Goal: Task Accomplishment & Management: Use online tool/utility

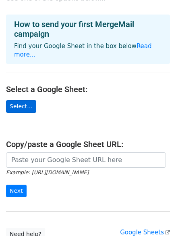
scroll to position [40, 0]
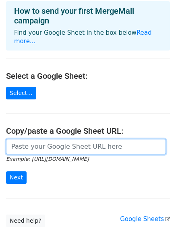
click at [39, 139] on input "url" at bounding box center [86, 146] width 160 height 15
paste input "https://docs.google.com/spreadsheets/d/13li7GVMreAN7BAfQPY8qSxLCqtPPgkUgA8gHa3L…"
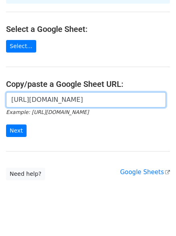
scroll to position [88, 0]
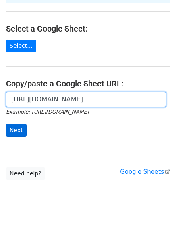
type input "https://docs.google.com/spreadsheets/d/13li7GVMreAN7BAfQPY8qSxLCqtPPgkUgA8gHa3L…"
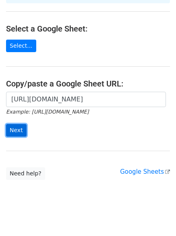
scroll to position [0, 0]
click at [21, 124] on input "Next" at bounding box center [16, 130] width 21 height 13
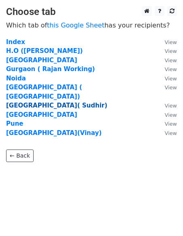
click at [31, 102] on strong "[GEOGRAPHIC_DATA]( Sudhir)" at bounding box center [56, 105] width 101 height 7
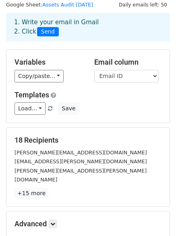
scroll to position [40, 0]
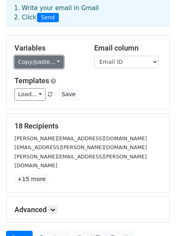
click at [48, 60] on link "Copy/paste..." at bounding box center [39, 62] width 49 height 13
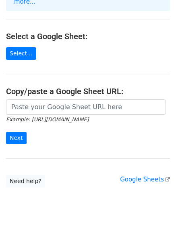
scroll to position [81, 0]
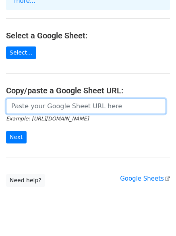
click at [76, 99] on input "url" at bounding box center [86, 106] width 160 height 15
paste input "https://docs.google.com/spreadsheets/d/13li7GVMreAN7BAfQPY8qSxLCqtPPgkUgA8gHa3L…"
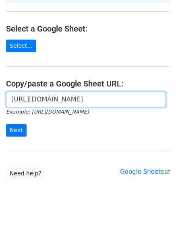
type input "https://docs.google.com/spreadsheets/d/13li7GVMreAN7BAfQPY8qSxLCqtPPgkUgA8gHa3L…"
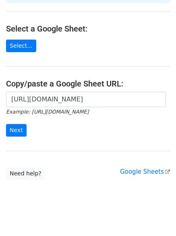
scroll to position [0, 0]
click at [21, 124] on input "Next" at bounding box center [16, 130] width 21 height 13
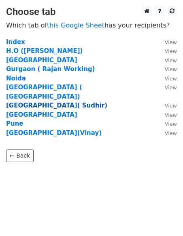
click at [40, 102] on strong "Ahemdabad( Sudhir)" at bounding box center [56, 105] width 101 height 7
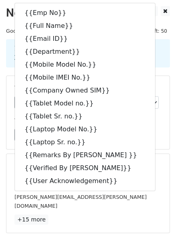
click at [151, 169] on h5 "18 Recipients" at bounding box center [88, 166] width 147 height 9
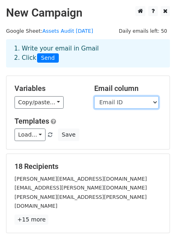
click at [117, 105] on select "Emp No Full Name Email ID Department Mobile Model No. Mobile IMEI No. Company O…" at bounding box center [126, 102] width 65 height 13
click at [94, 96] on select "Emp No Full Name Email ID Department Mobile Model No. Mobile IMEI No. Company O…" at bounding box center [126, 102] width 65 height 13
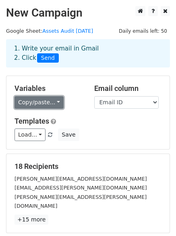
click at [36, 102] on link "Copy/paste..." at bounding box center [39, 102] width 49 height 13
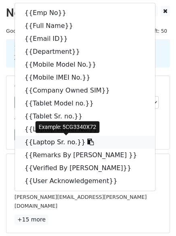
click at [69, 138] on link "{{Laptop Sr. no.}}" at bounding box center [85, 142] width 141 height 13
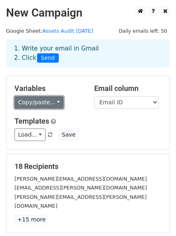
click at [23, 99] on link "Copy/paste..." at bounding box center [39, 102] width 49 height 13
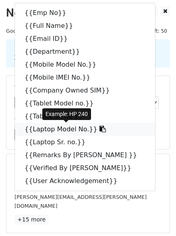
click at [67, 130] on link "{{Laptop Model No.}}" at bounding box center [85, 129] width 141 height 13
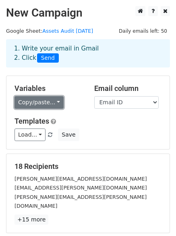
click at [36, 104] on link "Copy/paste..." at bounding box center [39, 102] width 49 height 13
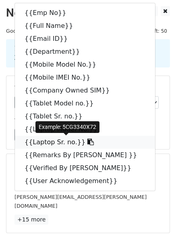
click at [56, 141] on link "{{Laptop Sr. no.}}" at bounding box center [85, 142] width 141 height 13
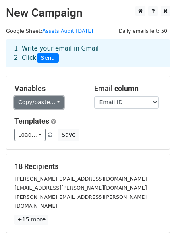
click at [35, 99] on link "Copy/paste..." at bounding box center [39, 102] width 49 height 13
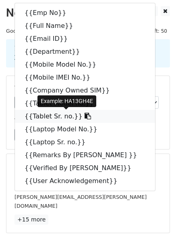
click at [55, 115] on link "{{Tablet Sr. no.}}" at bounding box center [85, 116] width 141 height 13
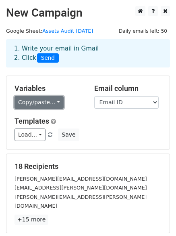
click at [38, 101] on link "Copy/paste..." at bounding box center [39, 102] width 49 height 13
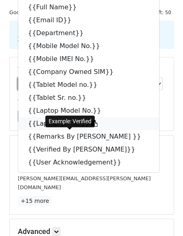
scroll to position [19, 0]
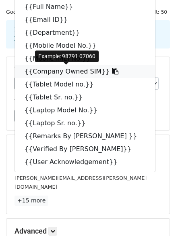
click at [72, 68] on link "{{Company Owned SIM}}" at bounding box center [85, 71] width 141 height 13
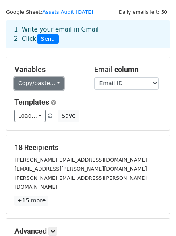
click at [34, 81] on link "Copy/paste..." at bounding box center [39, 83] width 49 height 13
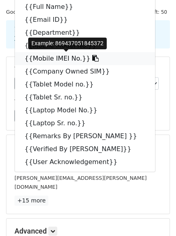
click at [44, 56] on link "{{Mobile IMEI No.}}" at bounding box center [85, 58] width 141 height 13
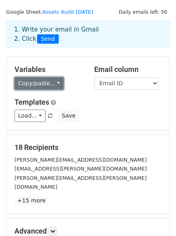
click at [43, 81] on link "Copy/paste..." at bounding box center [39, 83] width 49 height 13
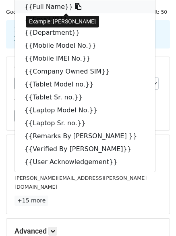
click at [75, 9] on icon at bounding box center [78, 6] width 6 height 6
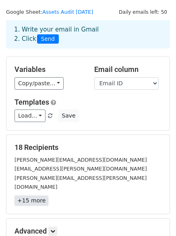
click at [34, 195] on link "+15 more" at bounding box center [32, 200] width 34 height 10
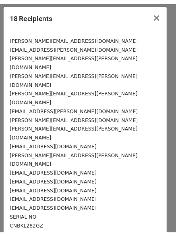
scroll to position [0, 0]
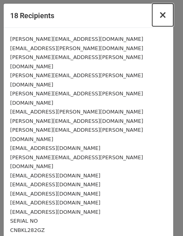
click at [158, 16] on span "×" at bounding box center [162, 14] width 8 height 11
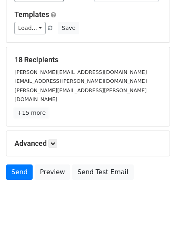
scroll to position [108, 0]
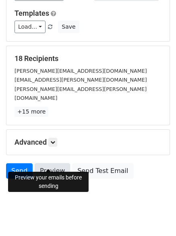
click at [42, 163] on link "Preview" at bounding box center [53, 170] width 36 height 15
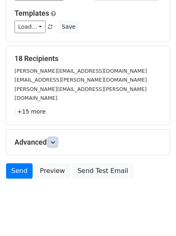
click at [54, 140] on icon at bounding box center [52, 142] width 5 height 5
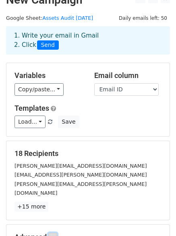
scroll to position [11, 0]
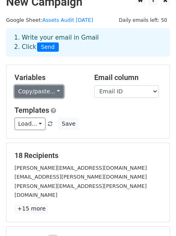
click at [47, 94] on link "Copy/paste..." at bounding box center [39, 91] width 49 height 13
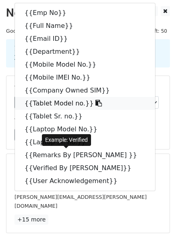
scroll to position [44, 0]
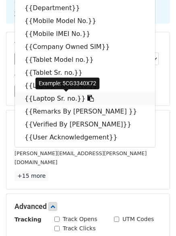
click at [61, 100] on link "{{Laptop Sr. no.}}" at bounding box center [85, 98] width 141 height 13
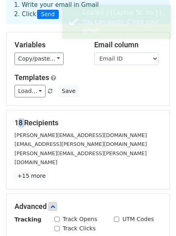
click at [61, 100] on div "Variables Copy/paste... {{Emp No}} {{Full Name}} {{Email ID}} {{Department}} {{…" at bounding box center [88, 68] width 164 height 73
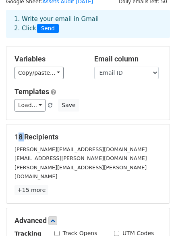
scroll to position [0, 0]
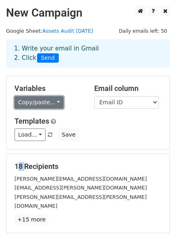
click at [35, 105] on link "Copy/paste..." at bounding box center [39, 102] width 49 height 13
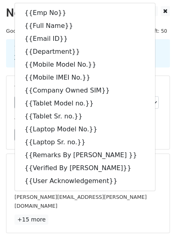
click at [139, 122] on h5 "Templates" at bounding box center [88, 121] width 147 height 9
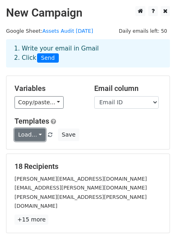
click at [31, 134] on link "Load..." at bounding box center [30, 134] width 31 height 13
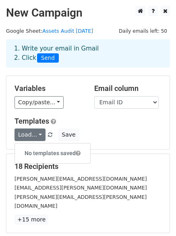
click at [94, 140] on div "Load... No templates saved Save" at bounding box center [87, 134] width 159 height 13
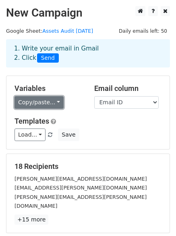
click at [41, 105] on link "Copy/paste..." at bounding box center [39, 102] width 49 height 13
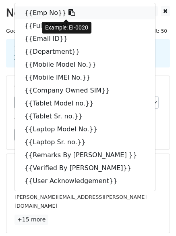
click at [52, 15] on link "{{Emp No}}" at bounding box center [85, 12] width 141 height 13
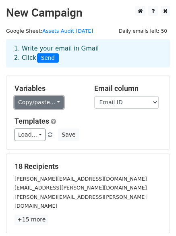
click at [42, 105] on link "Copy/paste..." at bounding box center [39, 102] width 49 height 13
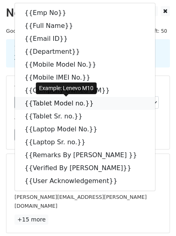
click at [42, 105] on link "{{Tablet Model no.}}" at bounding box center [85, 103] width 141 height 13
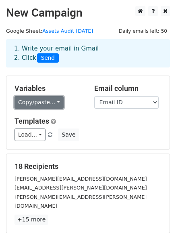
click at [28, 99] on link "Copy/paste..." at bounding box center [39, 102] width 49 height 13
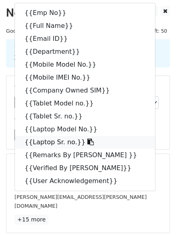
click at [54, 140] on link "{{Laptop Sr. no.}}" at bounding box center [85, 142] width 141 height 13
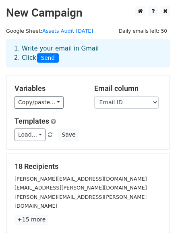
click at [2, 150] on main "New Campaign Daily emails left: 50 Google Sheet: Assets Audit Aug'25 1. Write y…" at bounding box center [88, 188] width 176 height 364
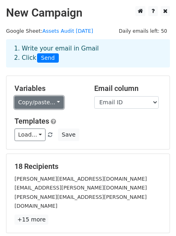
click at [47, 104] on link "Copy/paste..." at bounding box center [39, 102] width 49 height 13
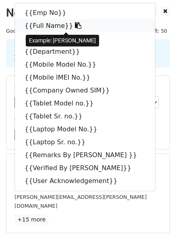
click at [52, 26] on link "{{Full Name}}" at bounding box center [85, 25] width 141 height 13
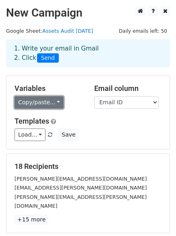
click at [31, 107] on link "Copy/paste..." at bounding box center [39, 102] width 49 height 13
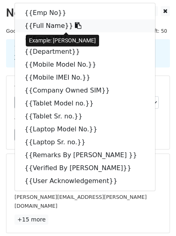
click at [75, 23] on icon at bounding box center [78, 25] width 6 height 6
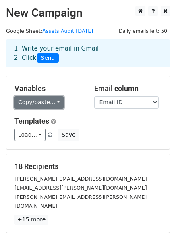
click at [38, 103] on link "Copy/paste..." at bounding box center [39, 102] width 49 height 13
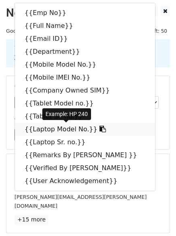
click at [100, 128] on icon at bounding box center [103, 129] width 6 height 6
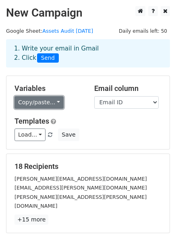
click at [44, 102] on link "Copy/paste..." at bounding box center [39, 102] width 49 height 13
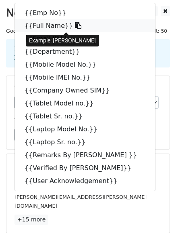
click at [41, 25] on link "{{Full Name}}" at bounding box center [85, 25] width 141 height 13
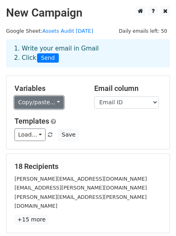
click at [49, 99] on link "Copy/paste..." at bounding box center [39, 102] width 49 height 13
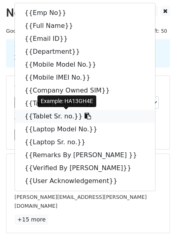
click at [45, 116] on link "{{Tablet Sr. no.}}" at bounding box center [85, 116] width 141 height 13
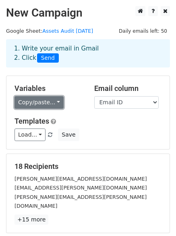
click at [40, 103] on link "Copy/paste..." at bounding box center [39, 102] width 49 height 13
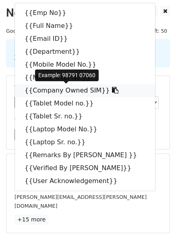
click at [68, 90] on link "{{Company Owned SIM}}" at bounding box center [85, 90] width 141 height 13
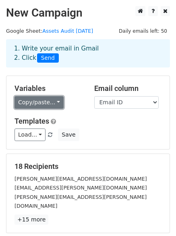
click at [39, 99] on link "Copy/paste..." at bounding box center [39, 102] width 49 height 13
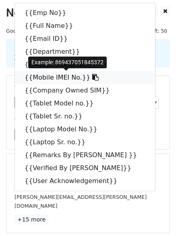
click at [59, 78] on link "{{Mobile IMEI No.}}" at bounding box center [85, 77] width 141 height 13
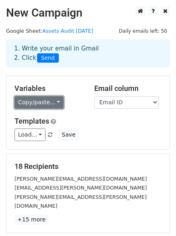
click at [34, 100] on link "Copy/paste..." at bounding box center [39, 102] width 49 height 13
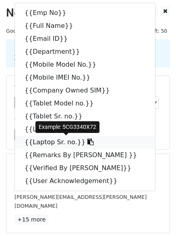
click at [62, 140] on link "{{Laptop Sr. no.}}" at bounding box center [85, 142] width 141 height 13
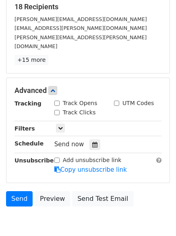
scroll to position [189, 0]
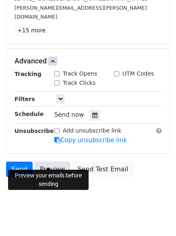
click at [48, 162] on link "Preview" at bounding box center [53, 169] width 36 height 15
click at [49, 162] on link "Preview" at bounding box center [53, 169] width 36 height 15
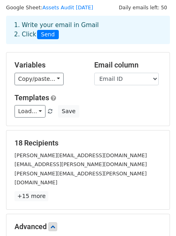
scroll to position [12, 0]
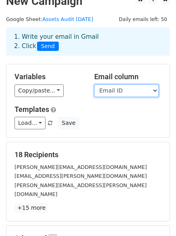
click at [105, 90] on select "Emp No Full Name Email ID Department Mobile Model No. Mobile IMEI No. Company O…" at bounding box center [126, 90] width 65 height 13
click at [94, 84] on select "Emp No Full Name Email ID Department Mobile Model No. Mobile IMEI No. Company O…" at bounding box center [126, 90] width 65 height 13
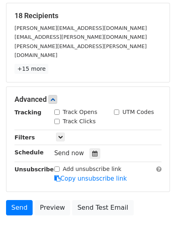
scroll to position [151, 0]
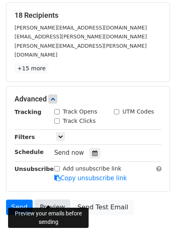
click at [43, 199] on link "Preview" at bounding box center [53, 206] width 36 height 15
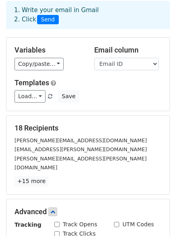
scroll to position [189, 0]
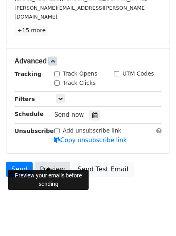
click at [50, 162] on link "Preview" at bounding box center [53, 169] width 36 height 15
click at [43, 162] on link "Preview" at bounding box center [53, 169] width 36 height 15
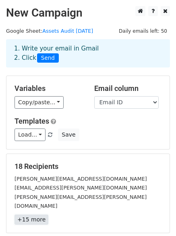
click at [26, 214] on link "+15 more" at bounding box center [32, 219] width 34 height 10
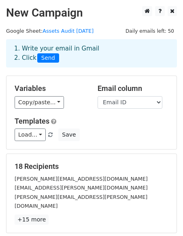
click at [0, 0] on div "Close" at bounding box center [0, 0] width 0 height 0
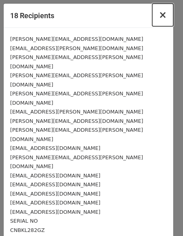
click at [158, 17] on span "×" at bounding box center [162, 14] width 8 height 11
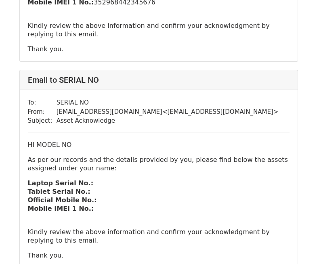
scroll to position [3128, 0]
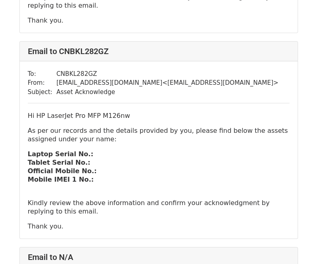
scroll to position [3364, 0]
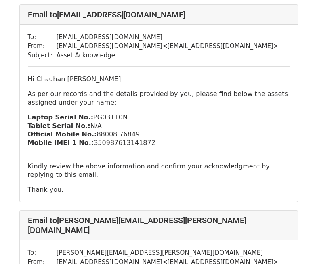
scroll to position [1510, 0]
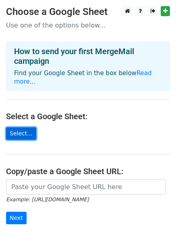
click at [13, 127] on link "Select..." at bounding box center [21, 133] width 30 height 13
click at [20, 127] on link "Select..." at bounding box center [21, 133] width 30 height 13
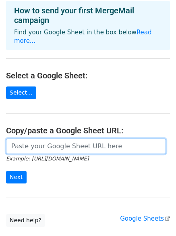
click at [67, 139] on input "url" at bounding box center [86, 146] width 160 height 15
paste input "[URL][DOMAIN_NAME]"
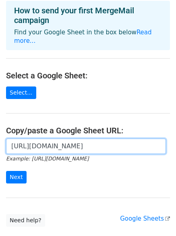
scroll to position [0, 241]
type input "[URL][DOMAIN_NAME]"
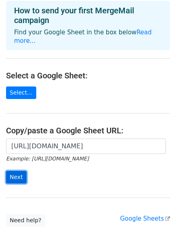
scroll to position [0, 0]
click at [11, 171] on input "Next" at bounding box center [16, 177] width 21 height 13
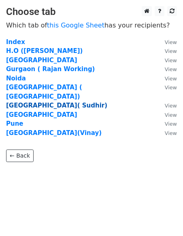
click at [30, 102] on strong "Ahemdabad( Sudhir)" at bounding box center [56, 105] width 101 height 7
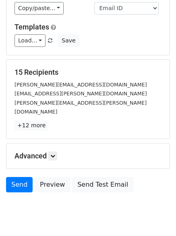
scroll to position [97, 0]
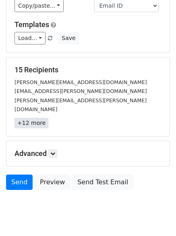
click at [32, 118] on link "+12 more" at bounding box center [32, 123] width 34 height 10
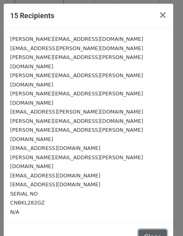
click at [151, 229] on button "Close" at bounding box center [152, 236] width 28 height 15
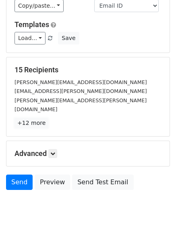
scroll to position [0, 0]
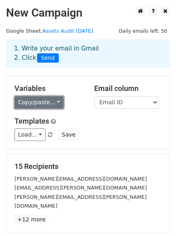
click at [48, 102] on link "Copy/paste..." at bounding box center [39, 102] width 49 height 13
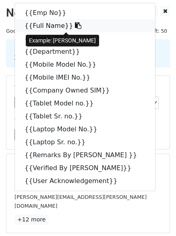
click at [46, 23] on link "{{Full Name}}" at bounding box center [85, 25] width 141 height 13
